Goal: Check status: Check status

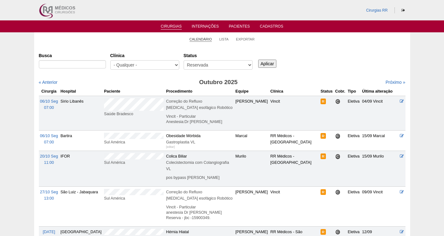
click at [207, 40] on link "Calendário" at bounding box center [201, 39] width 23 height 5
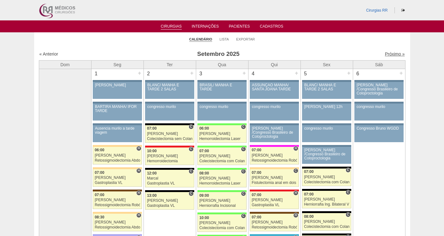
click at [385, 52] on link "Próximo »" at bounding box center [395, 53] width 20 height 5
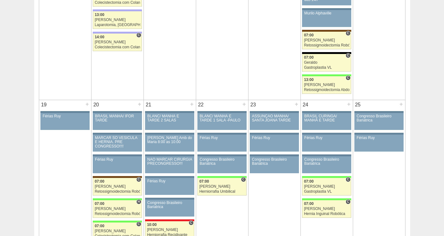
scroll to position [620, 0]
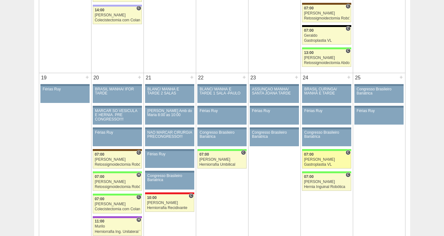
click at [320, 164] on div "Gastroplastia VL" at bounding box center [326, 164] width 45 height 4
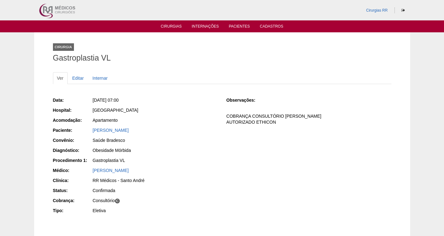
drag, startPoint x: 171, startPoint y: 130, endPoint x: 83, endPoint y: 133, distance: 87.6
click at [83, 133] on div "Paciente: GABRIELA FREITAS DA SILVA" at bounding box center [135, 131] width 165 height 8
copy div "Paciente: GABRIELA FREITAS DA SILVA"
